Goal: Task Accomplishment & Management: Manage account settings

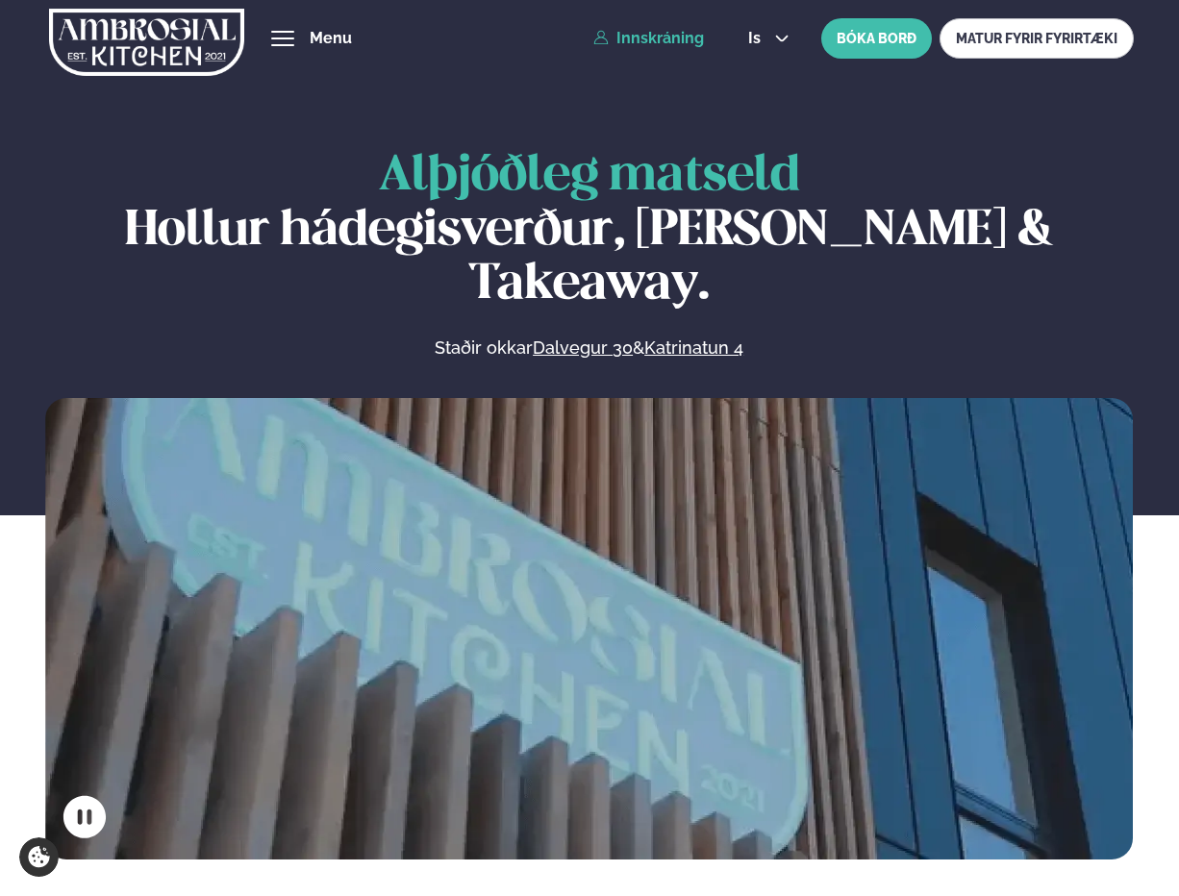
click at [652, 34] on link "Innskráning" at bounding box center [648, 38] width 111 height 17
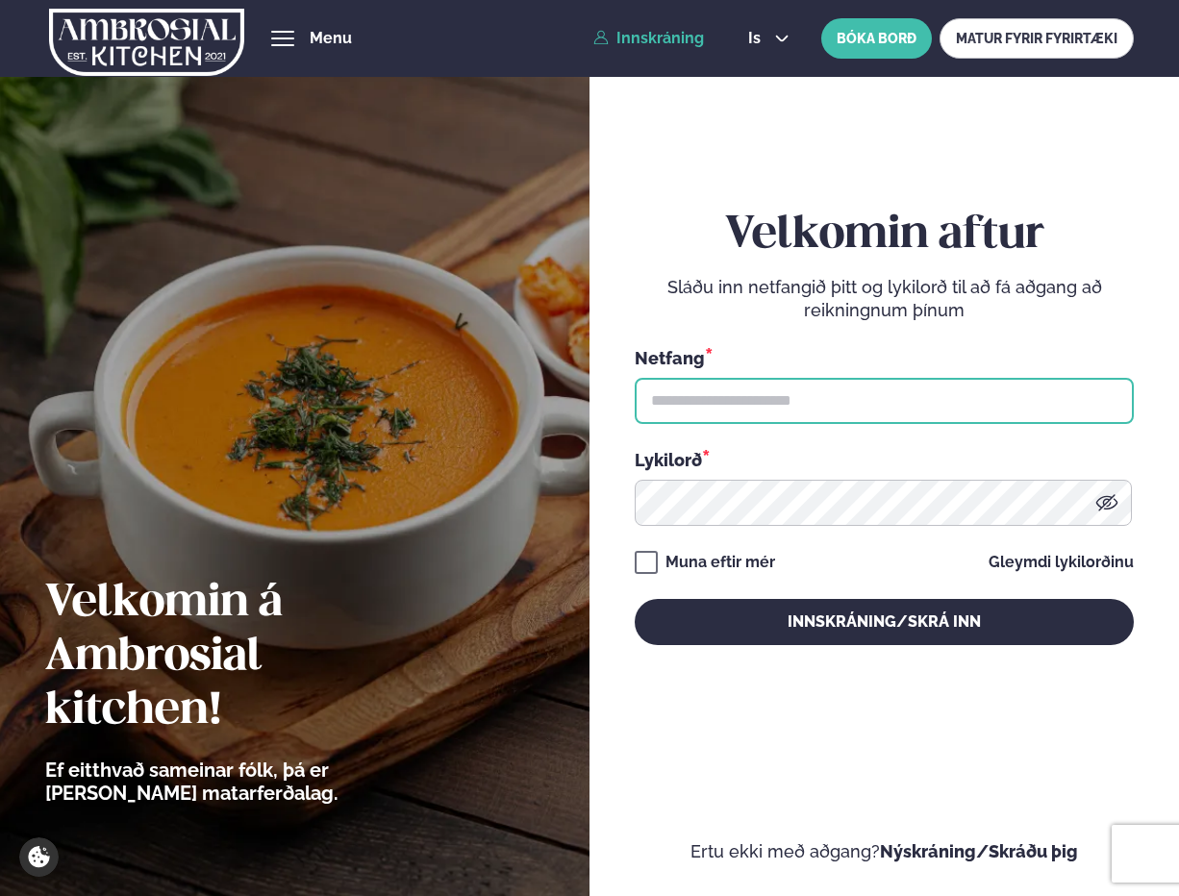
click at [787, 393] on input "text" at bounding box center [884, 401] width 499 height 46
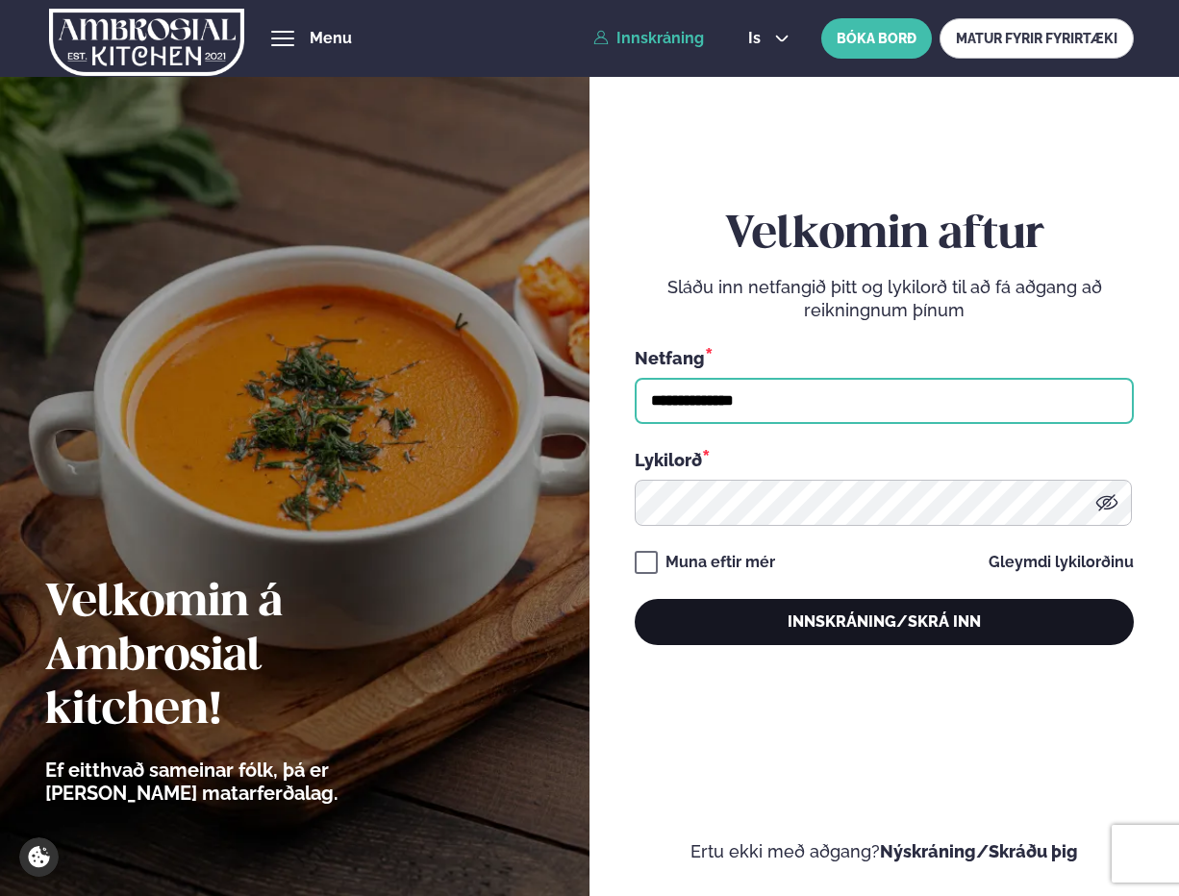
type input "**********"
click at [839, 612] on button "Innskráning/Skrá inn" at bounding box center [884, 622] width 499 height 46
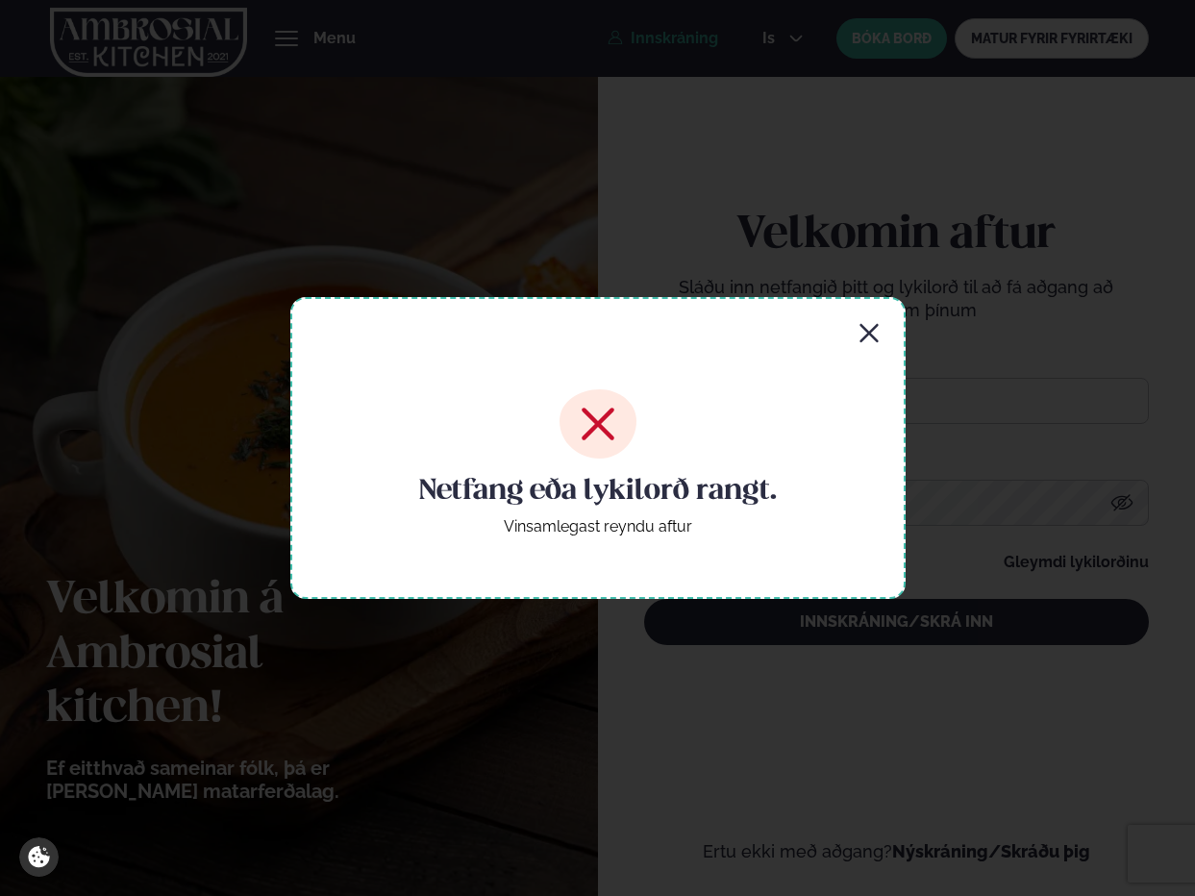
click at [877, 322] on div "Netfang eða lykilorð rangt. Vinsamlegast reyndu aftur" at bounding box center [597, 448] width 615 height 302
click at [871, 334] on icon "button" at bounding box center [868, 333] width 18 height 18
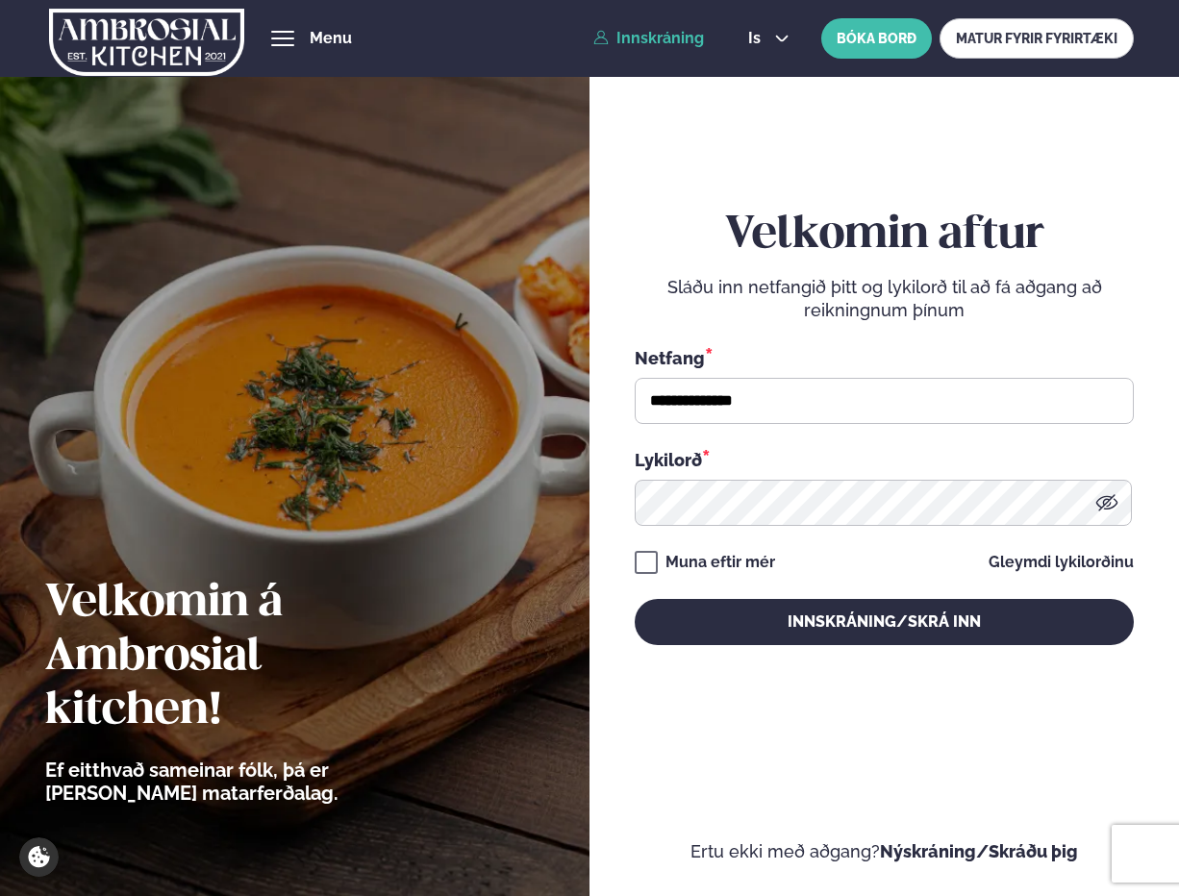
click at [1109, 506] on icon at bounding box center [1106, 502] width 23 height 23
click at [635, 599] on button "Innskráning/Skrá inn" at bounding box center [884, 622] width 499 height 46
